Goal: Communication & Community: Answer question/provide support

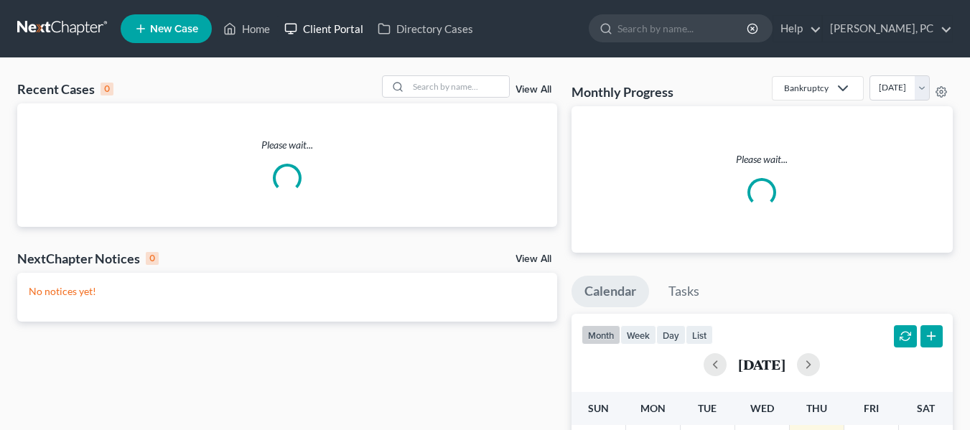
drag, startPoint x: 323, startPoint y: 30, endPoint x: 485, endPoint y: 1, distance: 164.2
click at [323, 29] on link "Client Portal" at bounding box center [323, 29] width 93 height 26
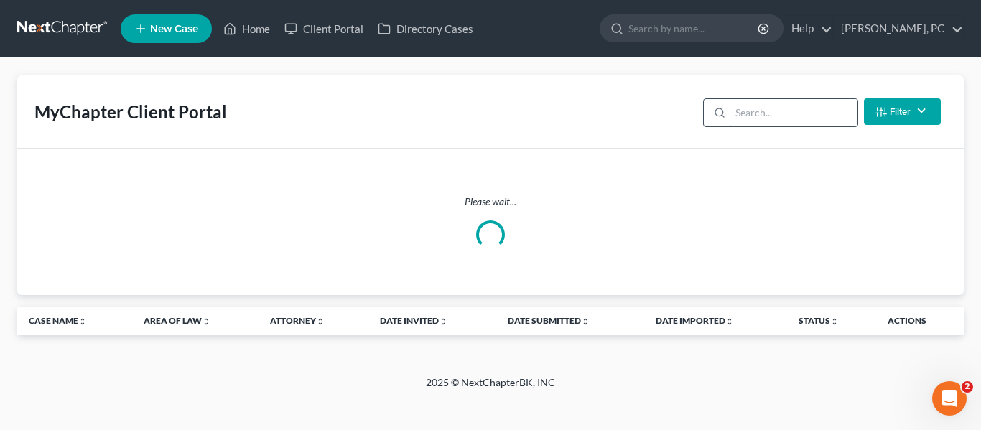
click at [740, 109] on input "search" at bounding box center [793, 112] width 127 height 27
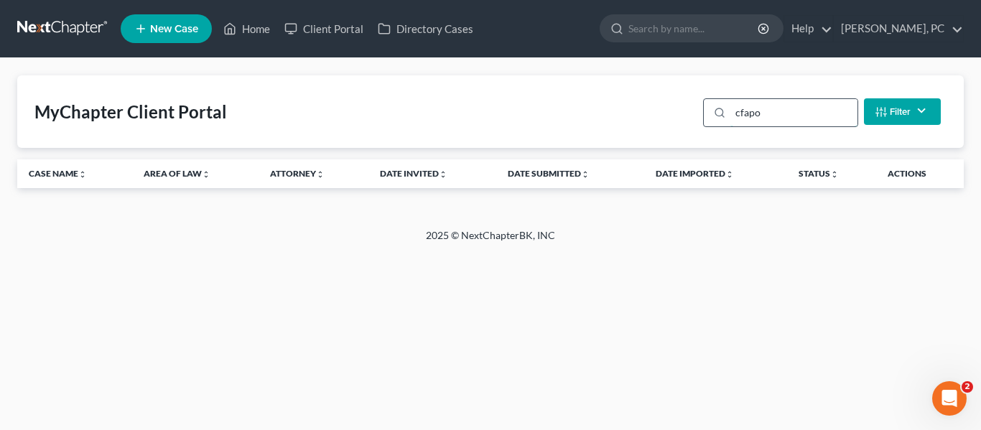
click at [788, 116] on input "cfapo" at bounding box center [793, 112] width 127 height 27
type input "c"
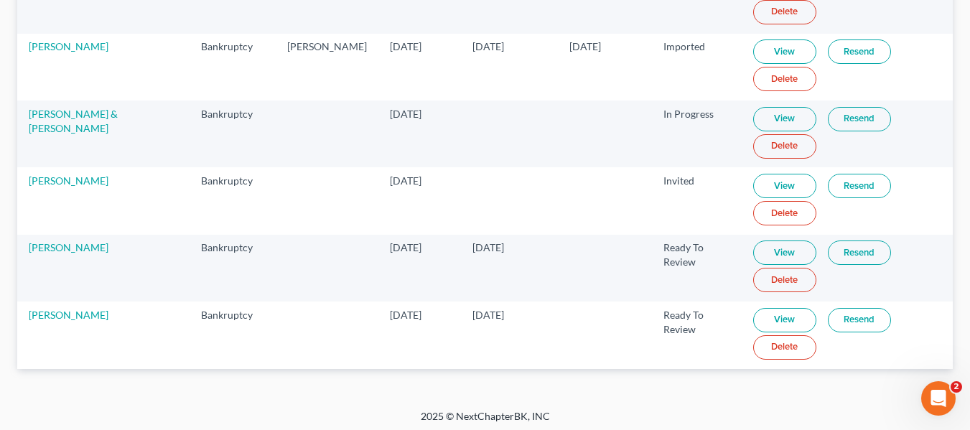
scroll to position [239, 0]
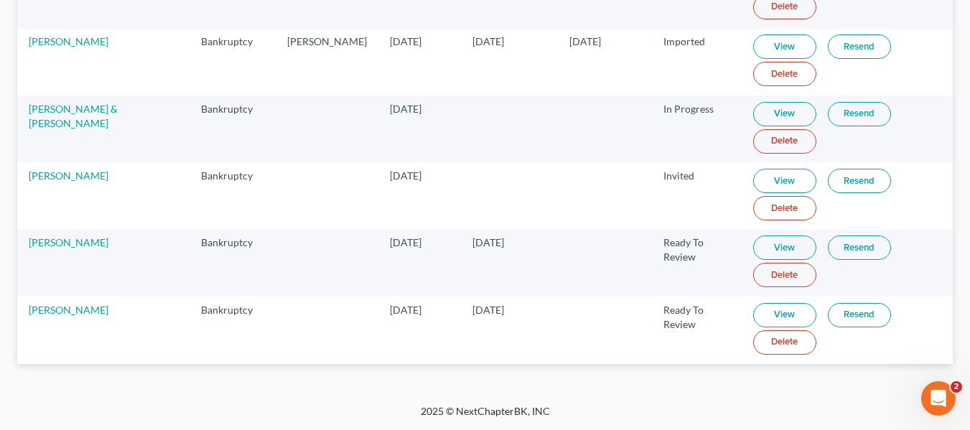
type input "[PERSON_NAME]"
click at [842, 320] on link "Resend" at bounding box center [859, 315] width 63 height 24
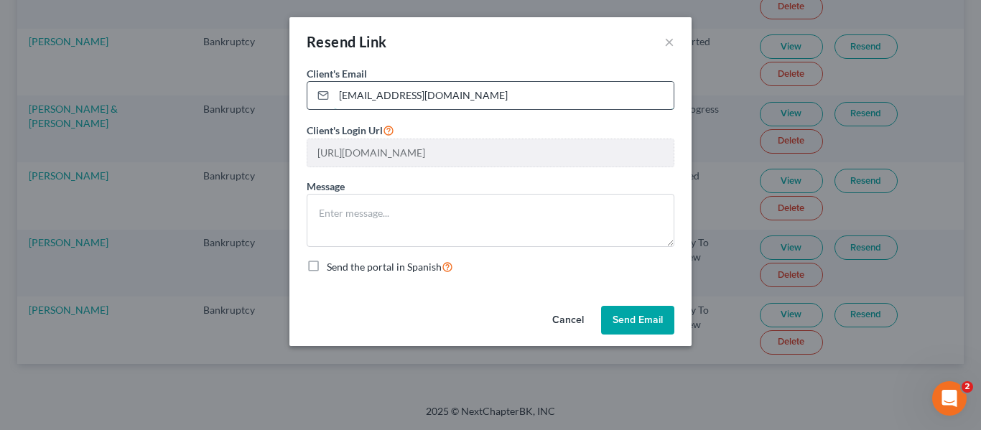
click at [495, 88] on input "[EMAIL_ADDRESS][DOMAIN_NAME]" at bounding box center [504, 95] width 340 height 27
click at [623, 315] on button "Send Email" at bounding box center [637, 320] width 73 height 29
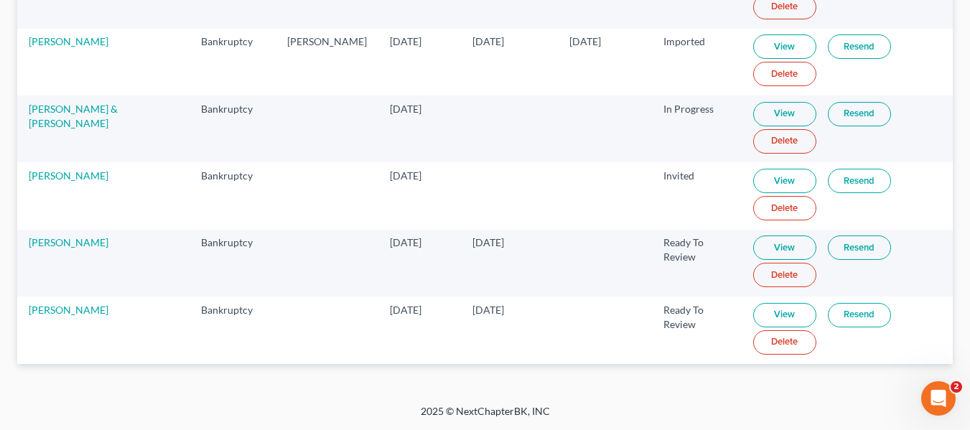
click at [773, 311] on link "View" at bounding box center [784, 315] width 63 height 24
